Goal: Find specific page/section: Find specific page/section

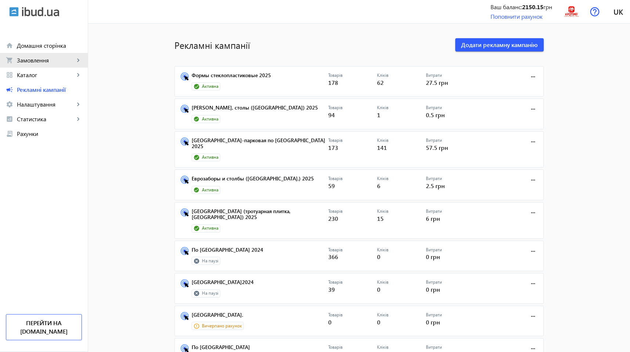
click at [33, 60] on span "Замовлення" at bounding box center [46, 60] width 58 height 7
